Goal: Navigation & Orientation: Understand site structure

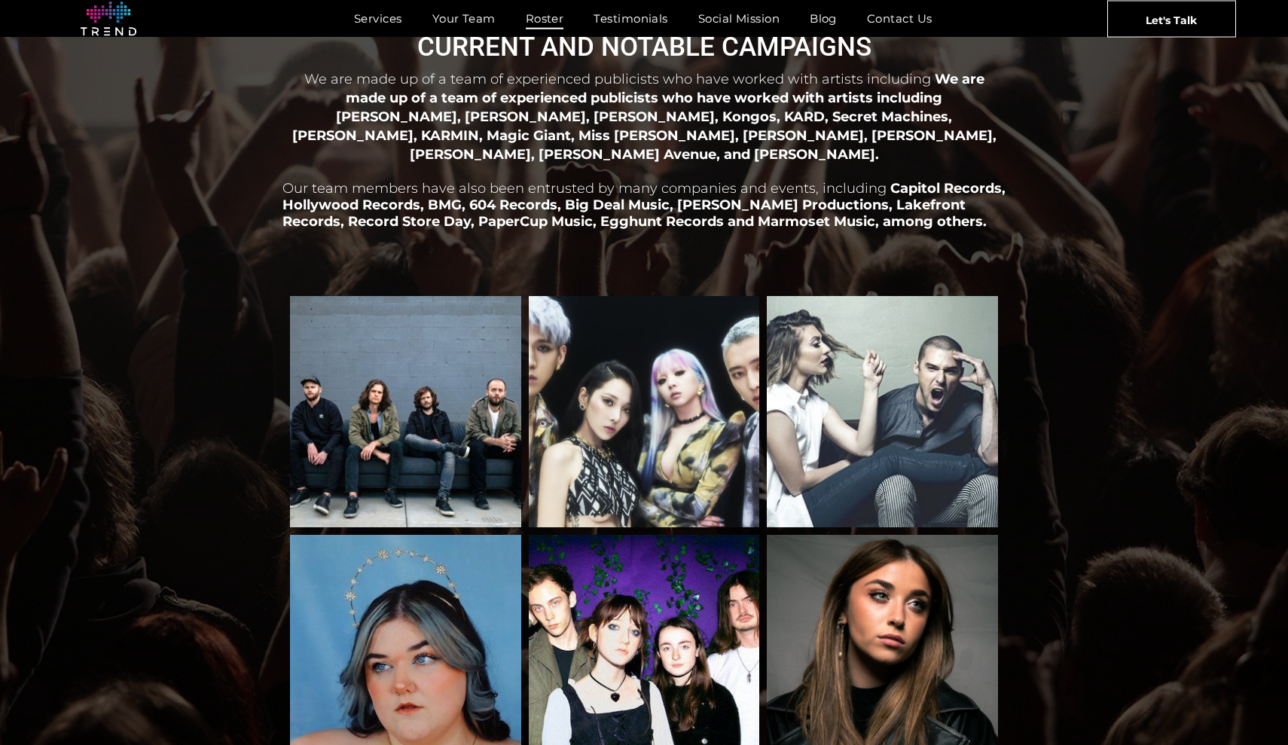
scroll to position [83, 0]
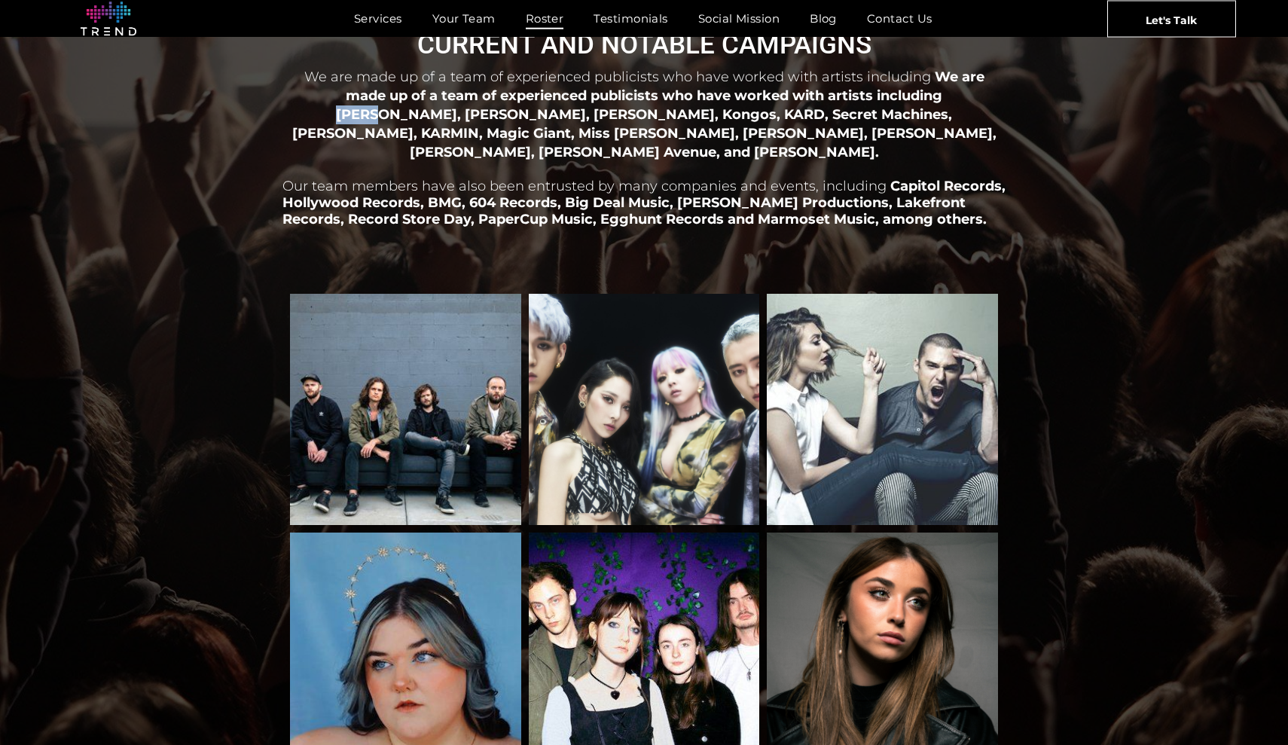
drag, startPoint x: 881, startPoint y: 95, endPoint x: 914, endPoint y: 99, distance: 34.1
click at [915, 99] on span "We are made up of a team of experienced publicists who have worked with artists…" at bounding box center [644, 114] width 704 height 91
click at [914, 99] on span "We are made up of a team of experienced publicists who have worked with artists…" at bounding box center [644, 114] width 704 height 91
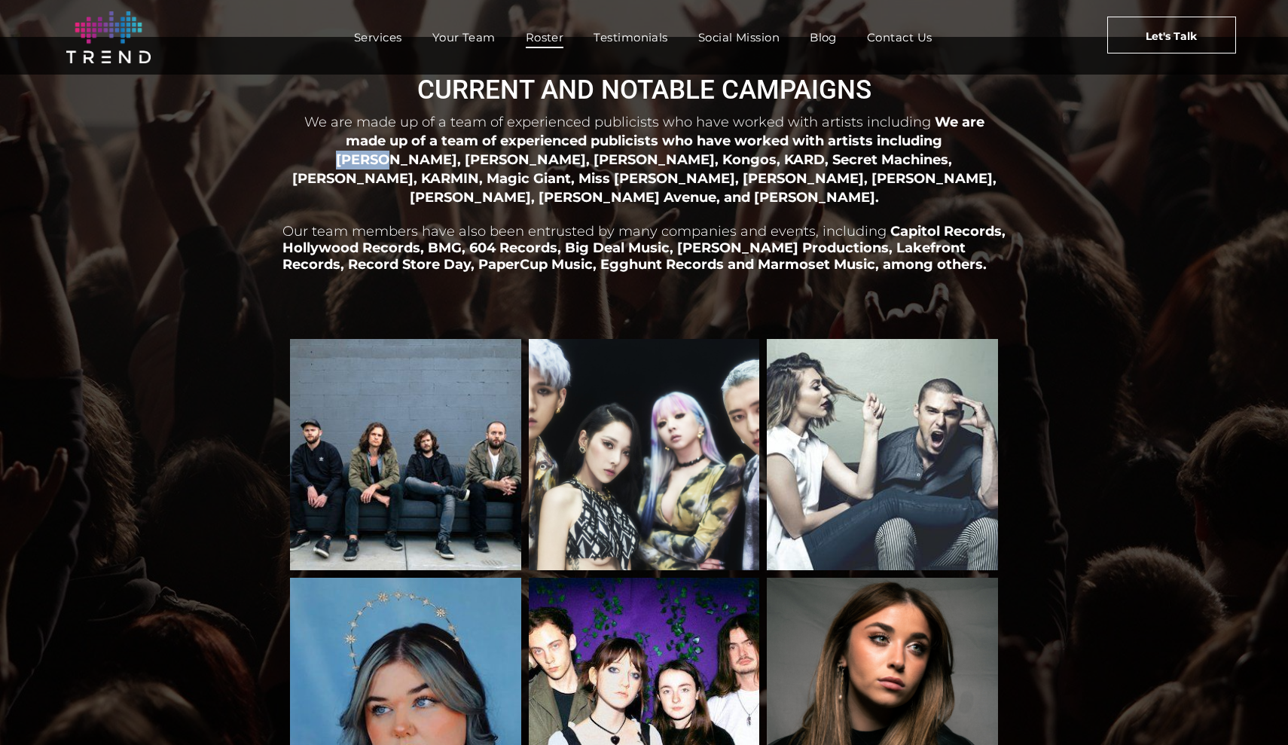
scroll to position [34, 0]
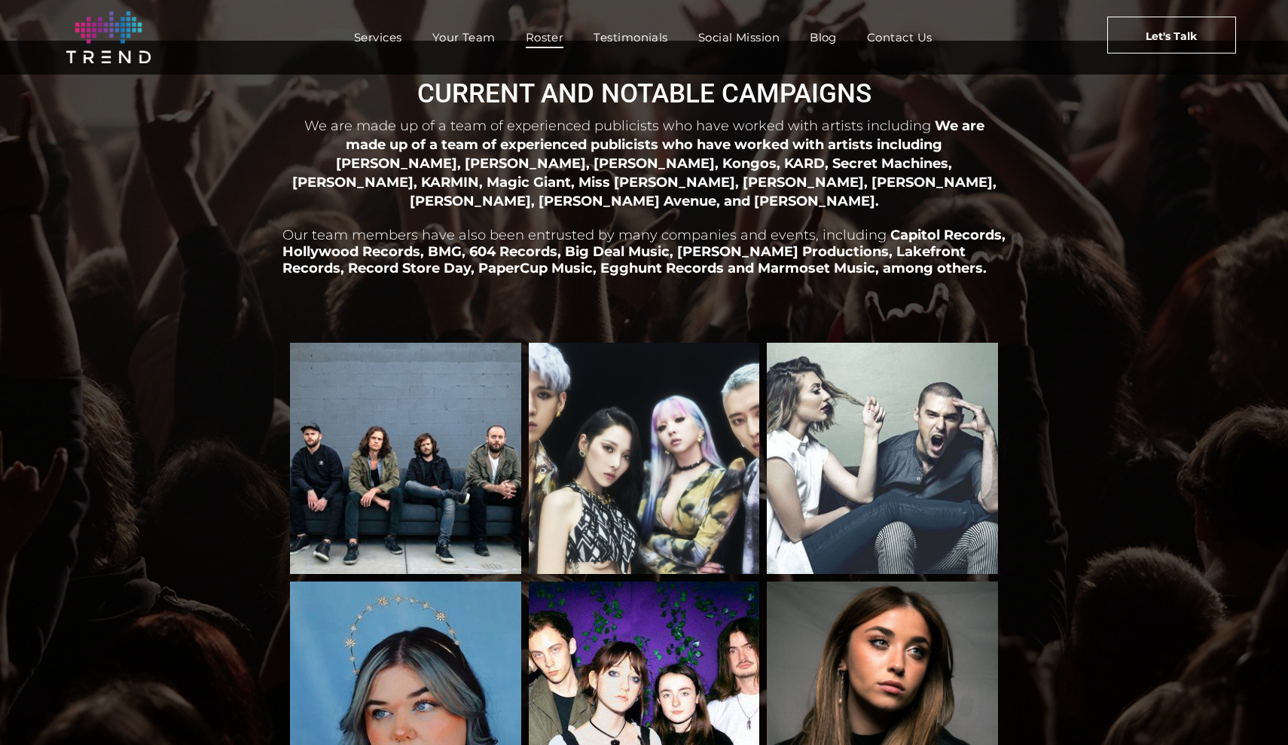
click at [708, 157] on span "We are made up of a team of experienced publicists who have worked with artists…" at bounding box center [644, 163] width 704 height 91
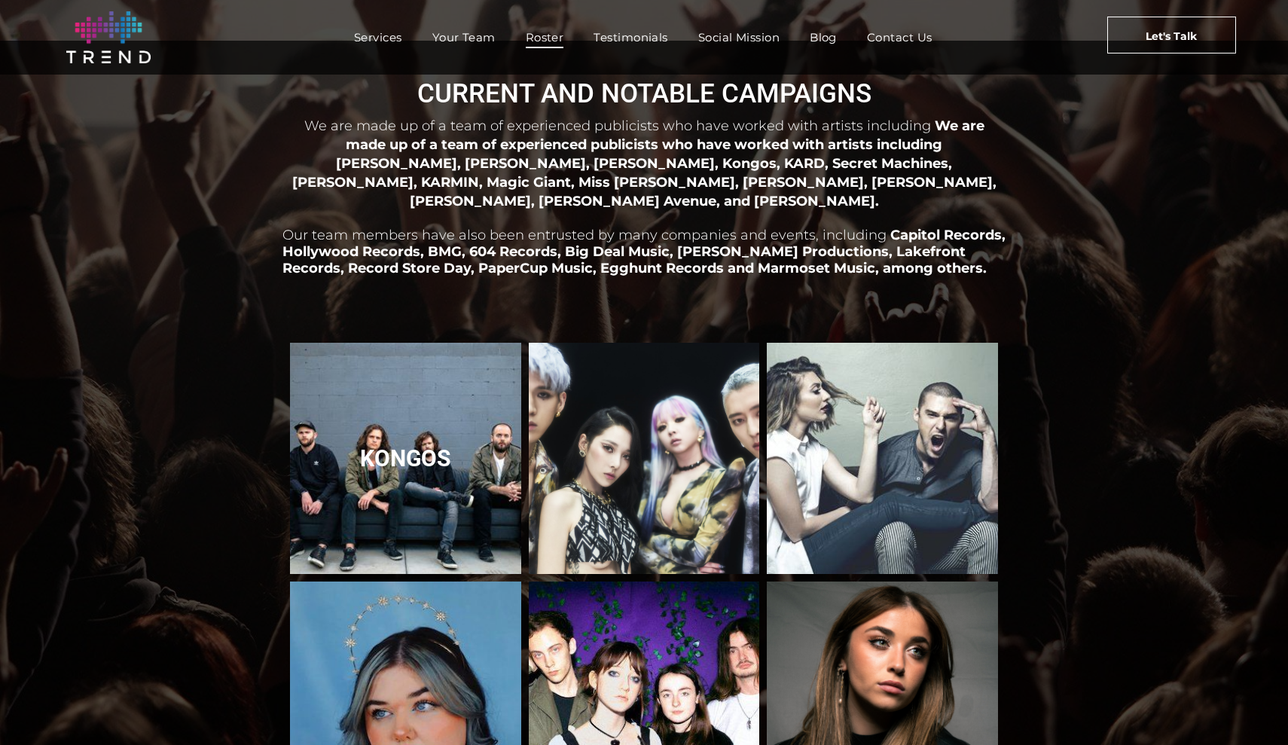
click at [441, 400] on link "Kongos" at bounding box center [405, 458] width 245 height 245
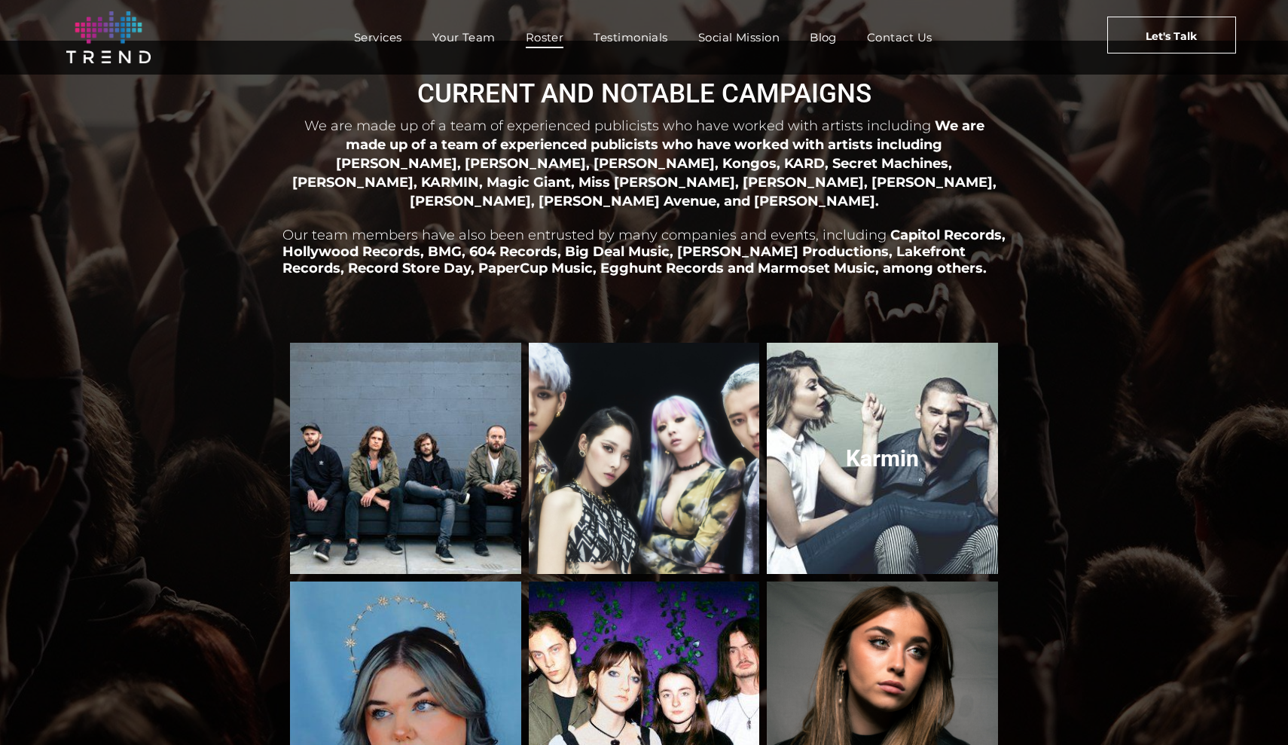
drag, startPoint x: 847, startPoint y: 440, endPoint x: 923, endPoint y: 450, distance: 76.7
click at [923, 450] on link "Karmin" at bounding box center [882, 458] width 245 height 245
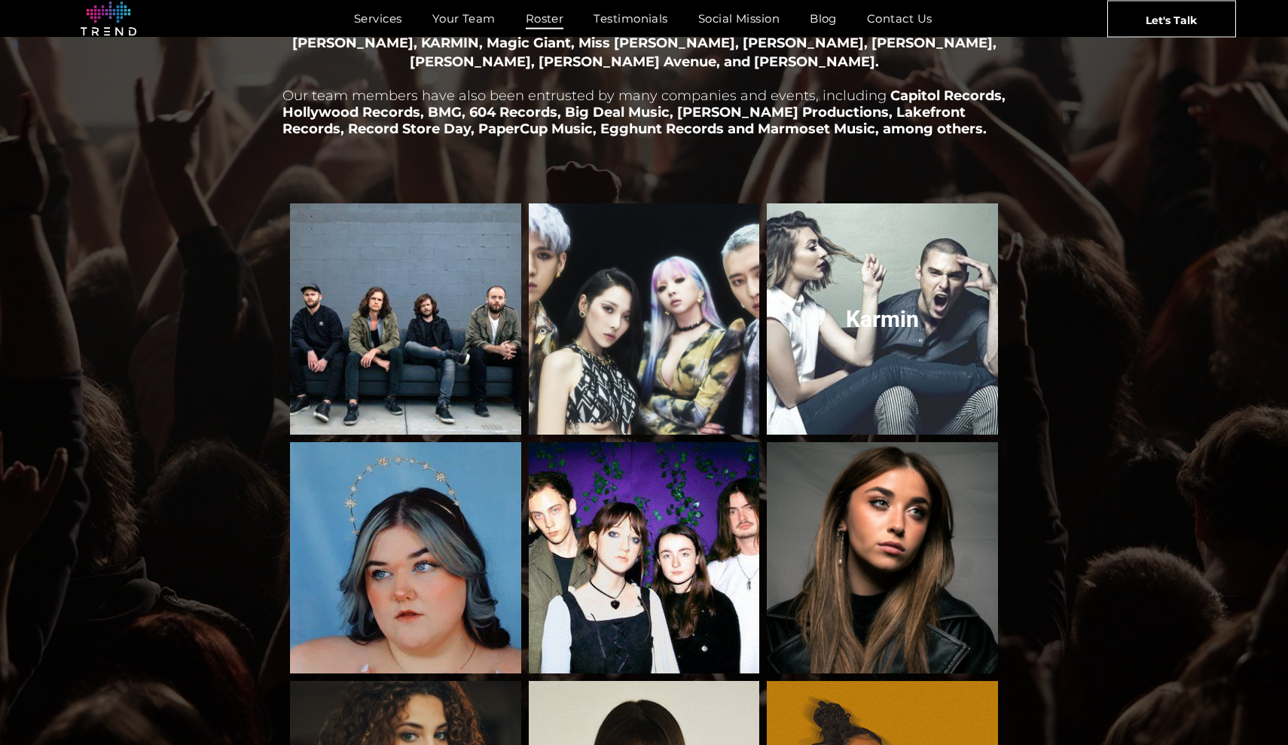
scroll to position [196, 0]
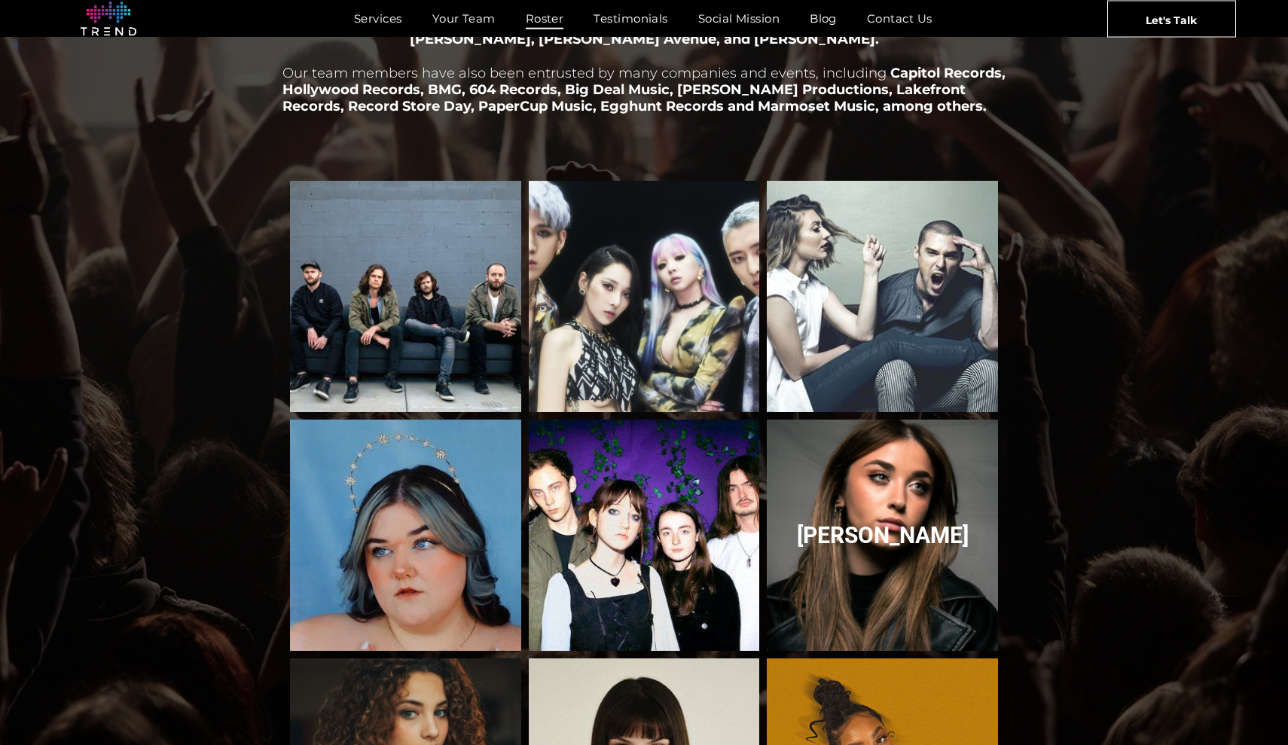
drag, startPoint x: 828, startPoint y: 519, endPoint x: 920, endPoint y: 520, distance: 91.9
click at [920, 521] on link "Rachel Grae" at bounding box center [882, 535] width 245 height 245
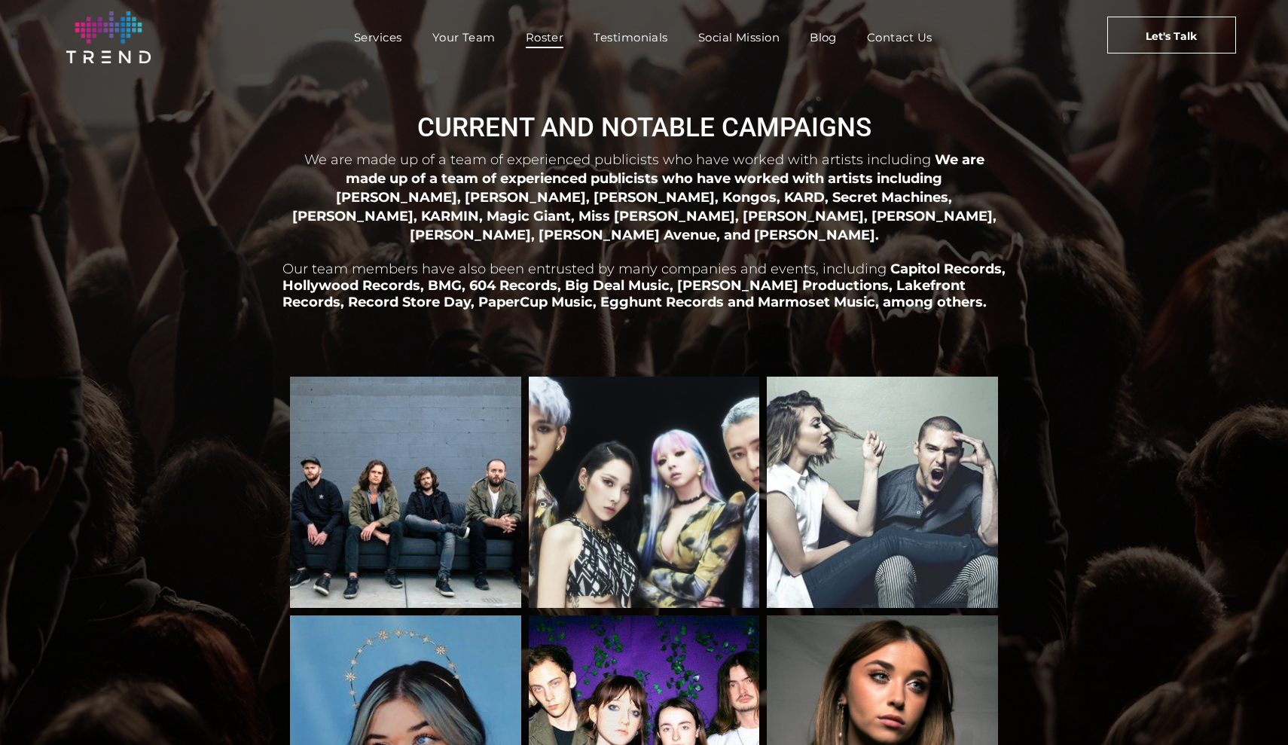
scroll to position [0, 0]
click at [665, 38] on span "Testimonials" at bounding box center [631, 37] width 74 height 22
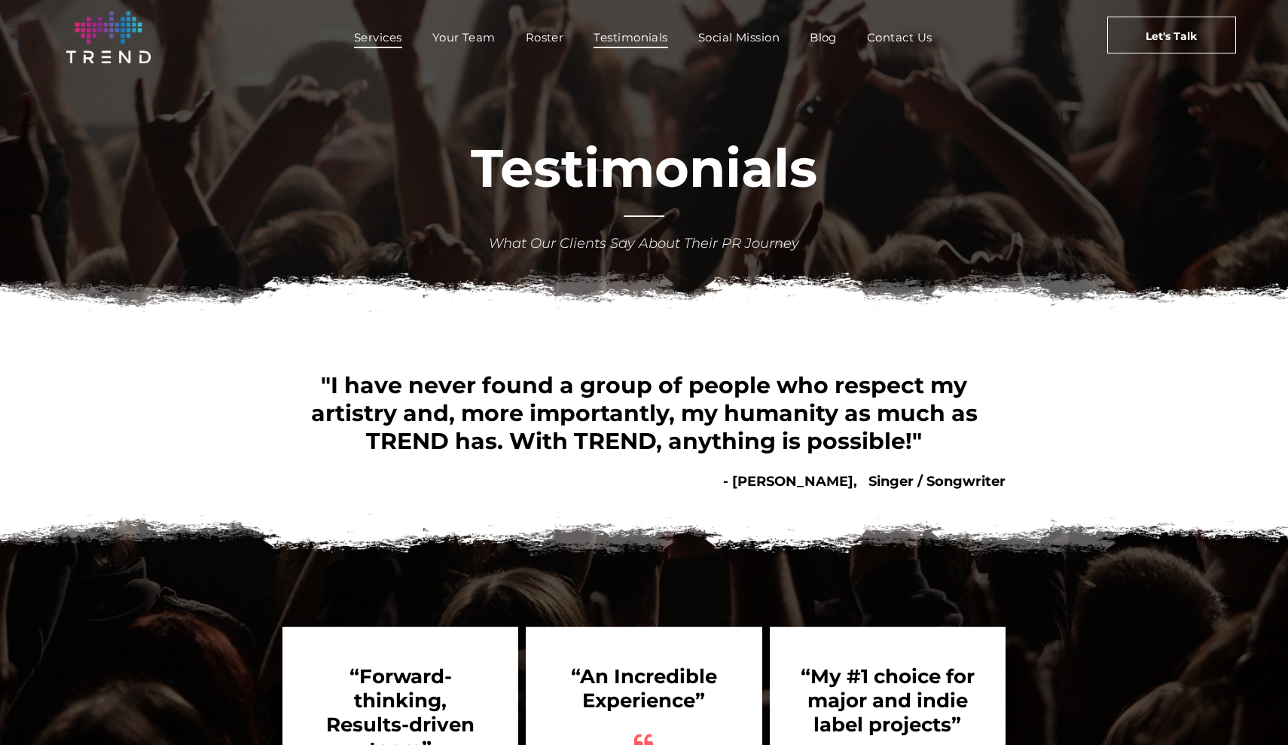
click at [396, 41] on span "Services" at bounding box center [378, 37] width 48 height 22
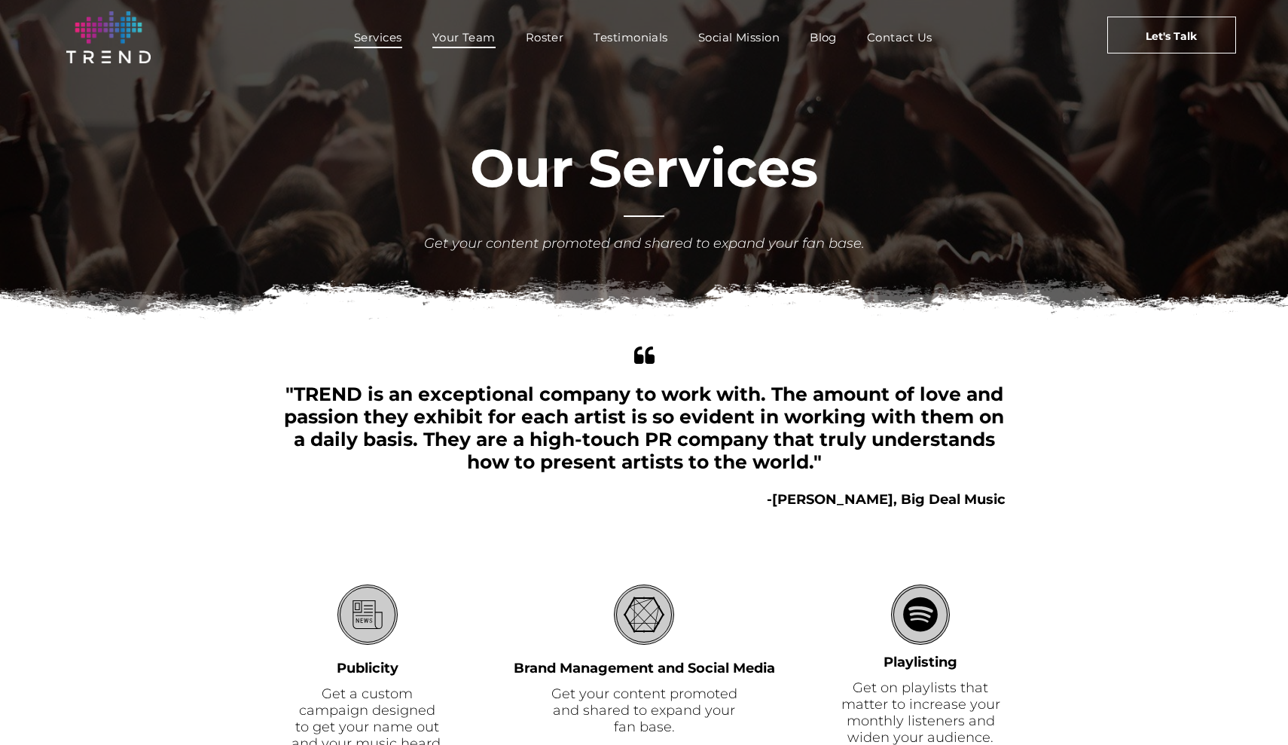
click at [459, 42] on span "Your Team" at bounding box center [463, 37] width 63 height 22
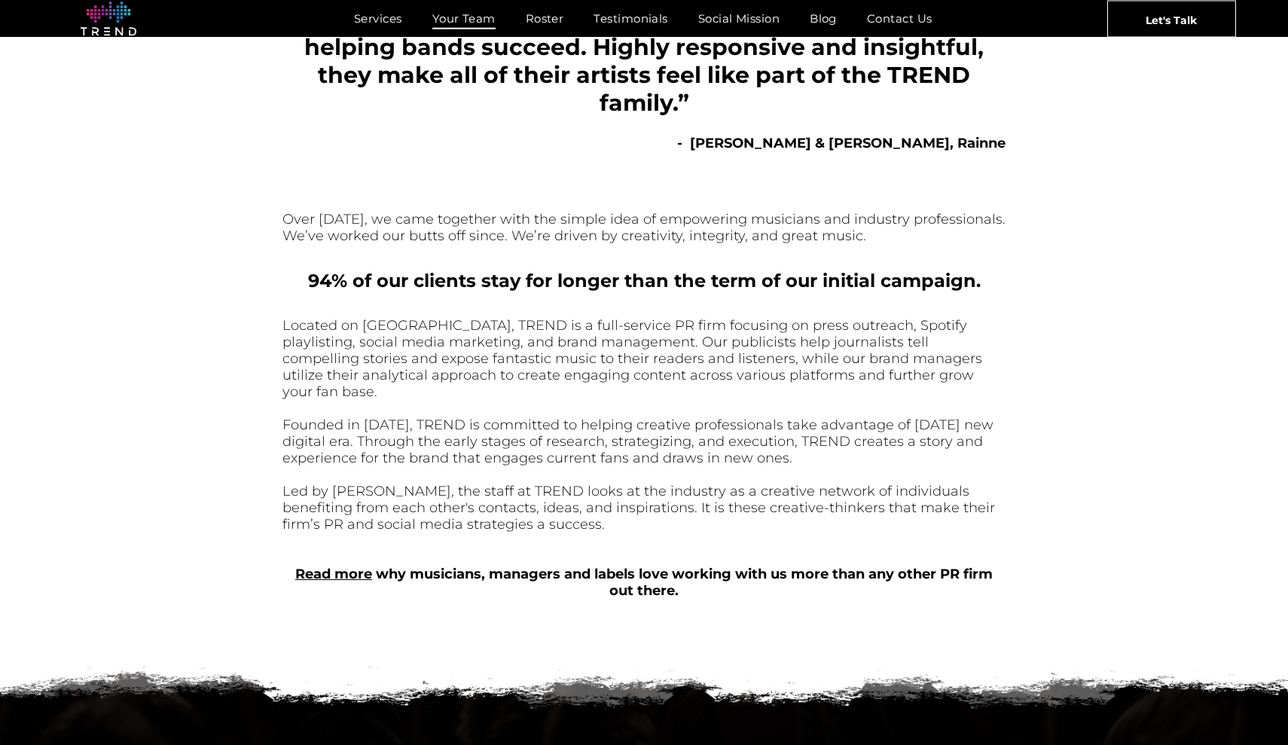
scroll to position [77, 0]
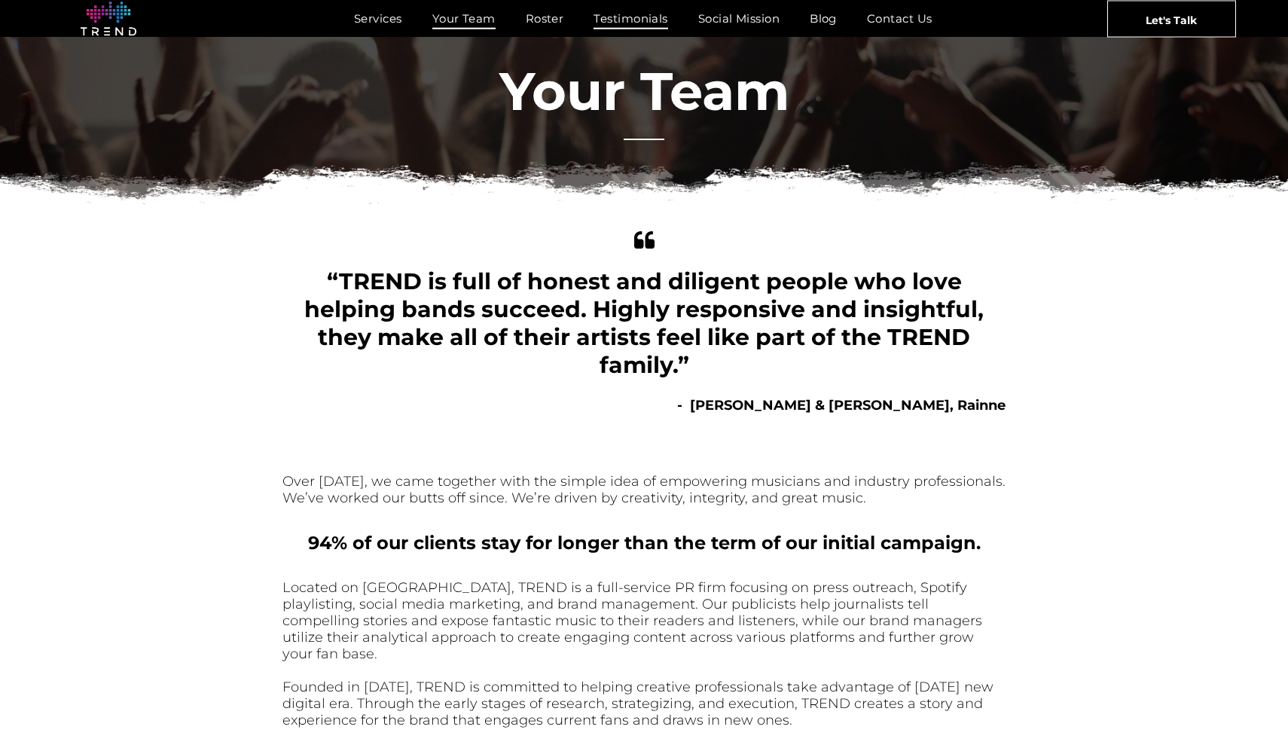
click at [620, 15] on span "Testimonials" at bounding box center [631, 19] width 74 height 22
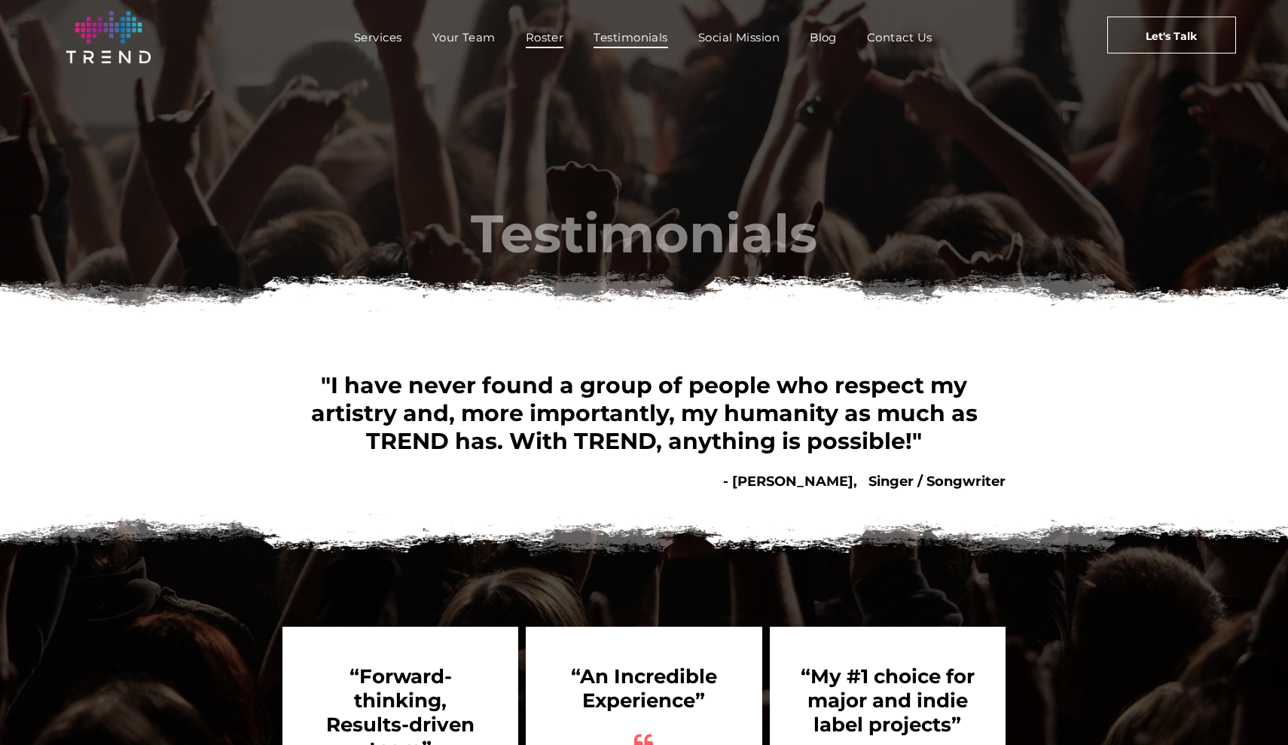
click at [557, 31] on span "Roster" at bounding box center [545, 37] width 38 height 22
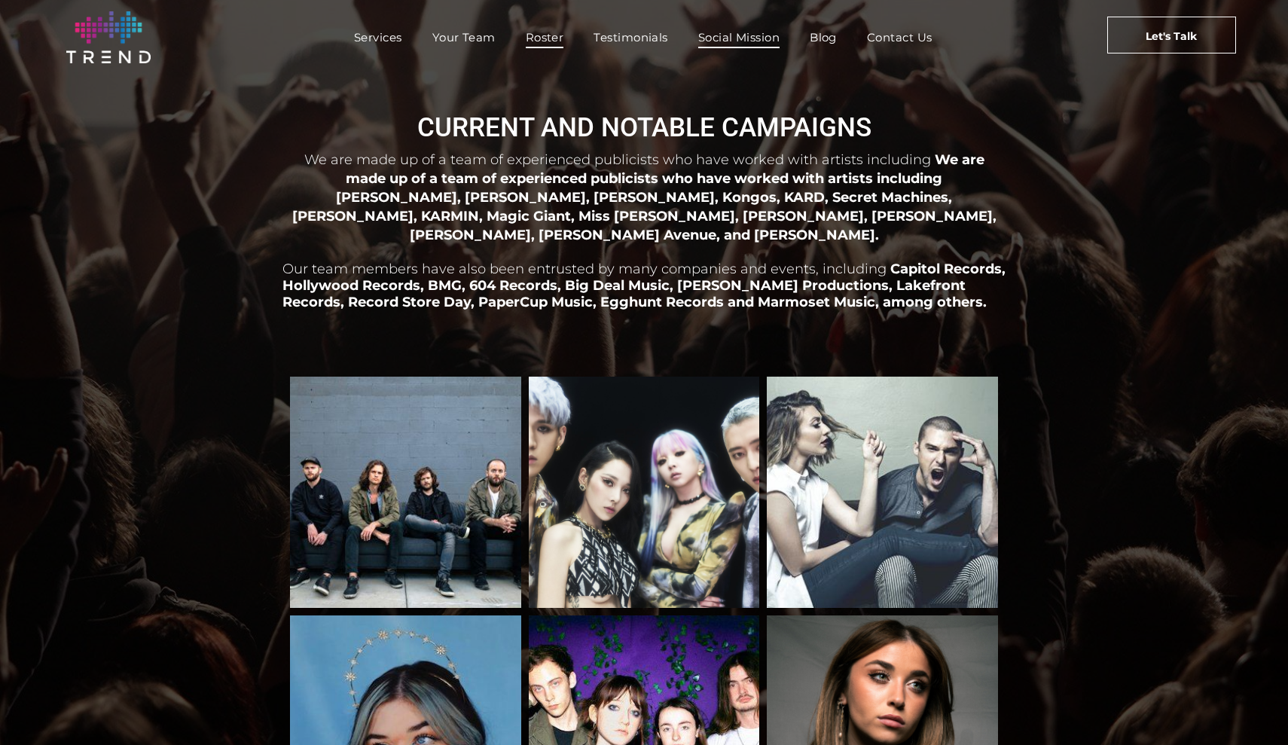
click at [776, 35] on span "Social Mission" at bounding box center [738, 37] width 81 height 22
